Goal: Contribute content

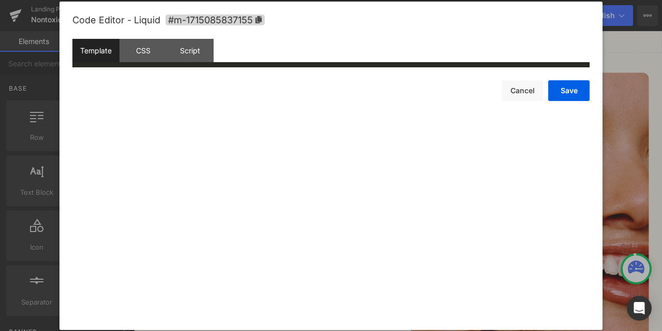
click at [461, 40] on div "Liquid" at bounding box center [447, 44] width 626 height 26
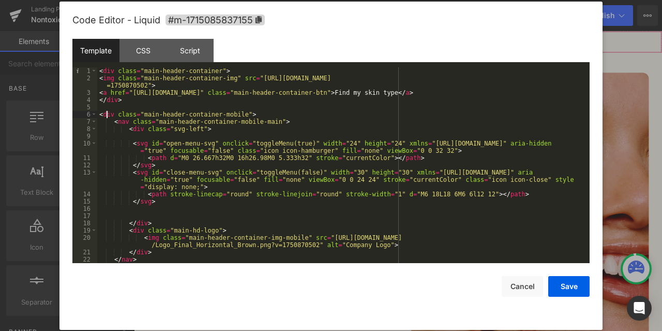
click at [108, 117] on div "< div class = "main-header-container" > < img class = "main-header-container-im…" at bounding box center [341, 172] width 488 height 210
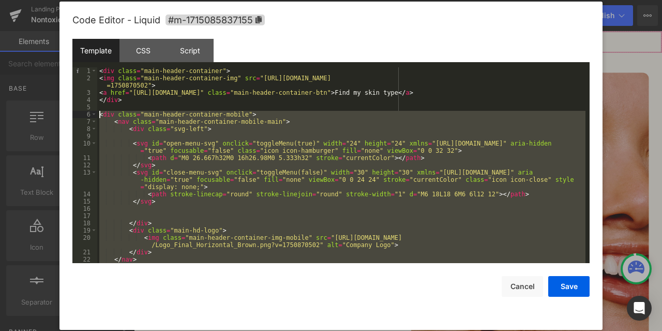
drag, startPoint x: 124, startPoint y: 247, endPoint x: 98, endPoint y: 114, distance: 135.0
click at [98, 114] on div "< div class = "main-header-container" > < img class = "main-header-container-im…" at bounding box center [341, 172] width 488 height 210
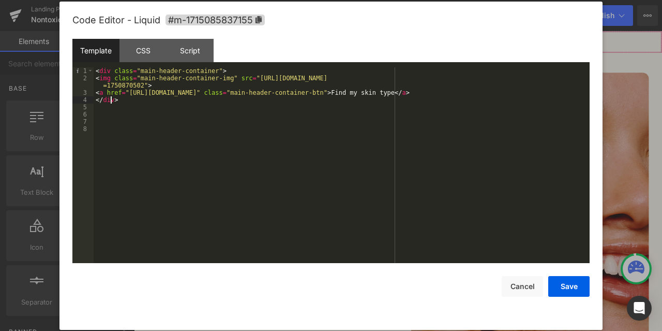
click at [112, 99] on div "< div class = "main-header-container" > < img class = "main-header-container-im…" at bounding box center [342, 172] width 496 height 210
click at [101, 76] on div "< div class = "main-header-container" > < img class = "main-header-container-im…" at bounding box center [342, 172] width 496 height 210
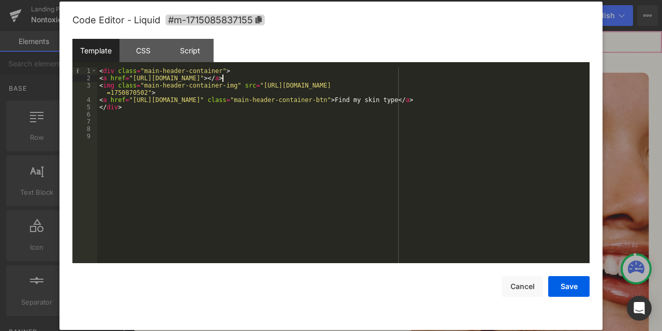
click at [144, 86] on div "< div class = "main-header-container" > < a href = "[URL][DOMAIN_NAME]" > </ a …" at bounding box center [343, 172] width 493 height 210
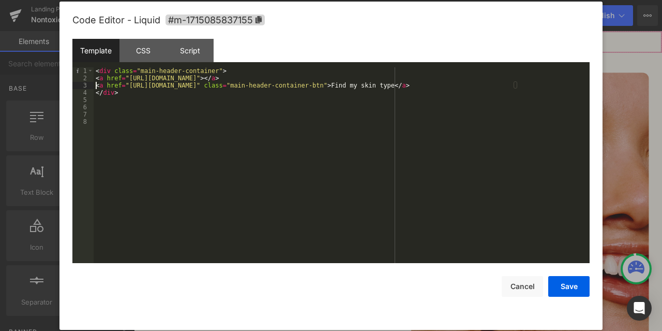
click at [150, 83] on div "< div class = "main-header-container" > < a href = "[URL][DOMAIN_NAME]" > </ a …" at bounding box center [342, 172] width 496 height 210
click at [216, 78] on div "< div class = "main-header-container" > < a href = "[URL][DOMAIN_NAME]" > </ a …" at bounding box center [342, 172] width 496 height 210
click at [270, 79] on div "< div class = "main-header-container" > < a href = "[URL][DOMAIN_NAME]" > </ a …" at bounding box center [342, 172] width 496 height 210
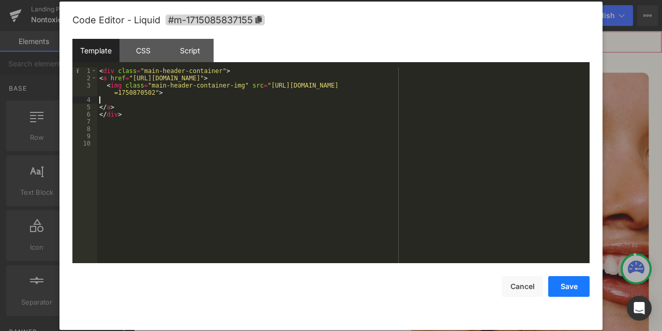
click at [564, 285] on button "Save" at bounding box center [568, 286] width 41 height 21
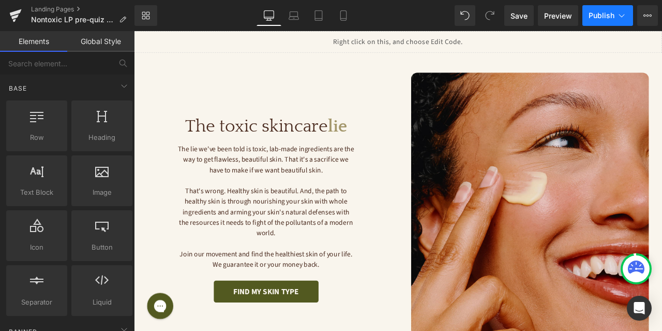
click at [614, 13] on span "Publish" at bounding box center [602, 15] width 26 height 8
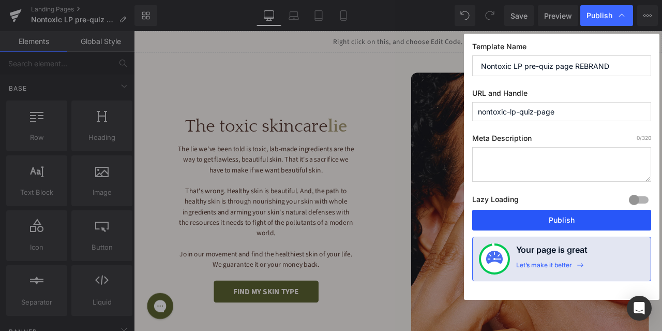
click at [531, 213] on button "Publish" at bounding box center [561, 220] width 179 height 21
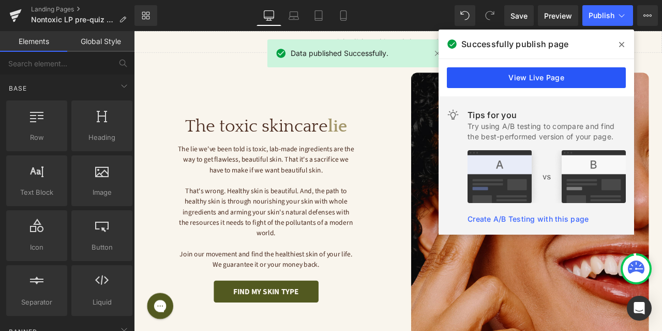
click at [581, 74] on link "View Live Page" at bounding box center [536, 77] width 179 height 21
